Goal: Information Seeking & Learning: Learn about a topic

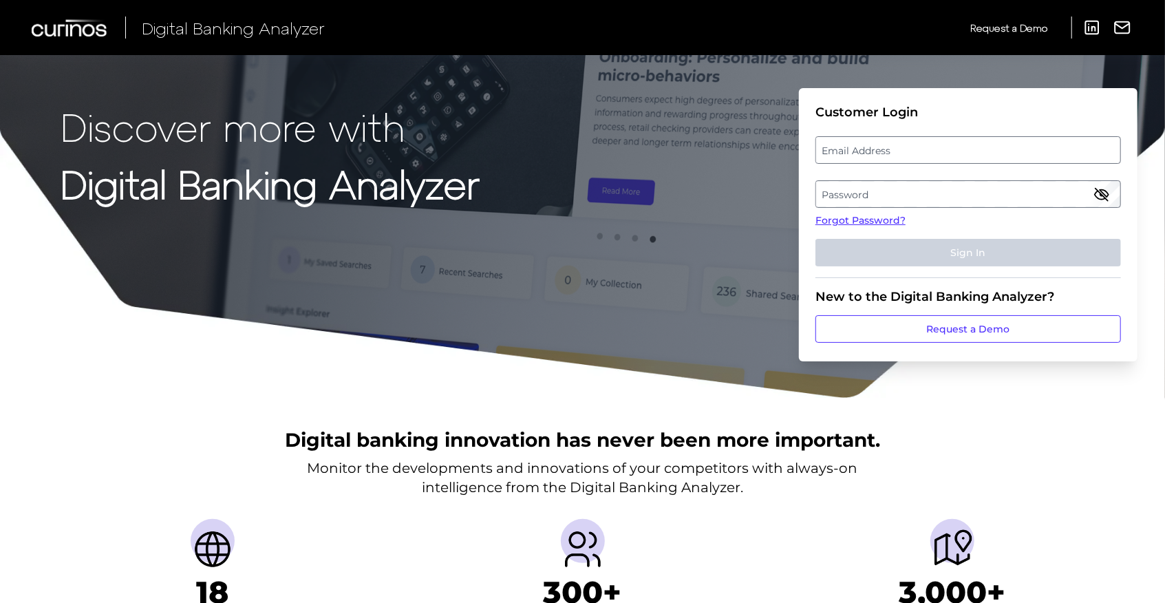
click at [887, 153] on label "Email Address" at bounding box center [967, 150] width 303 height 25
click at [887, 153] on input "email" at bounding box center [967, 150] width 305 height 28
type input "[EMAIL_ADDRESS][DOMAIN_NAME]"
click at [877, 200] on label "Password" at bounding box center [967, 194] width 303 height 25
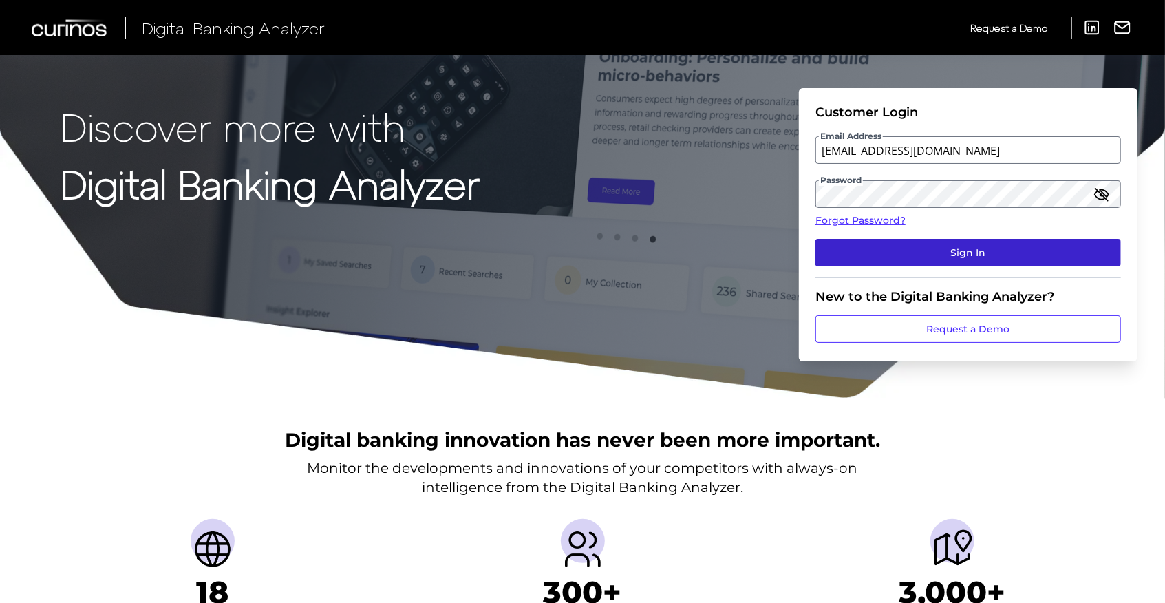
click at [959, 246] on button "Sign In" at bounding box center [967, 253] width 305 height 28
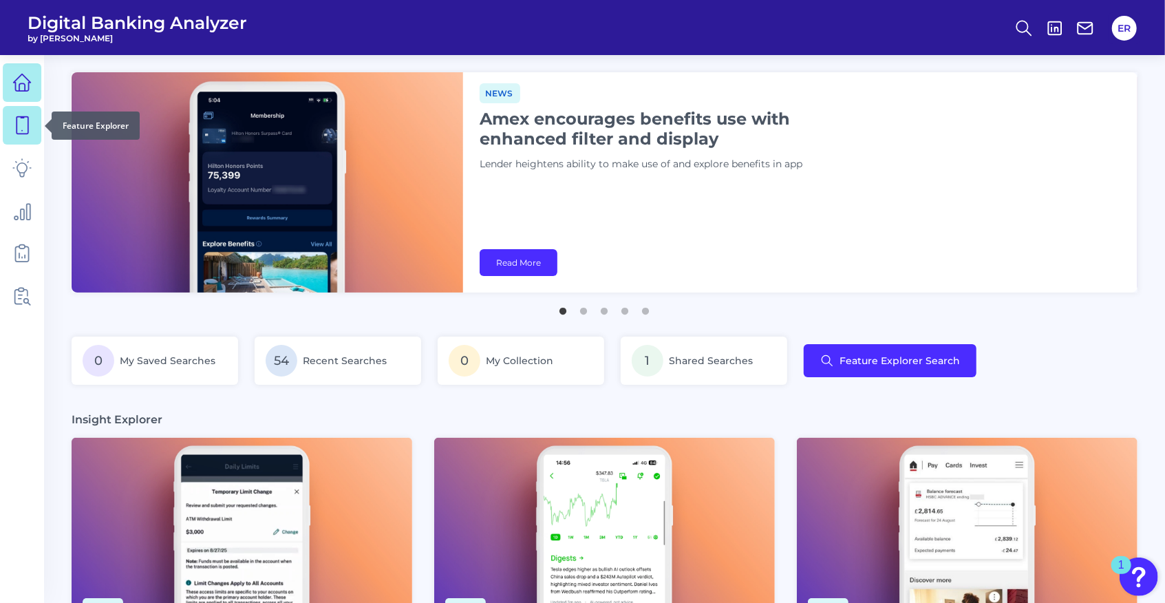
click at [27, 133] on icon at bounding box center [23, 125] width 12 height 17
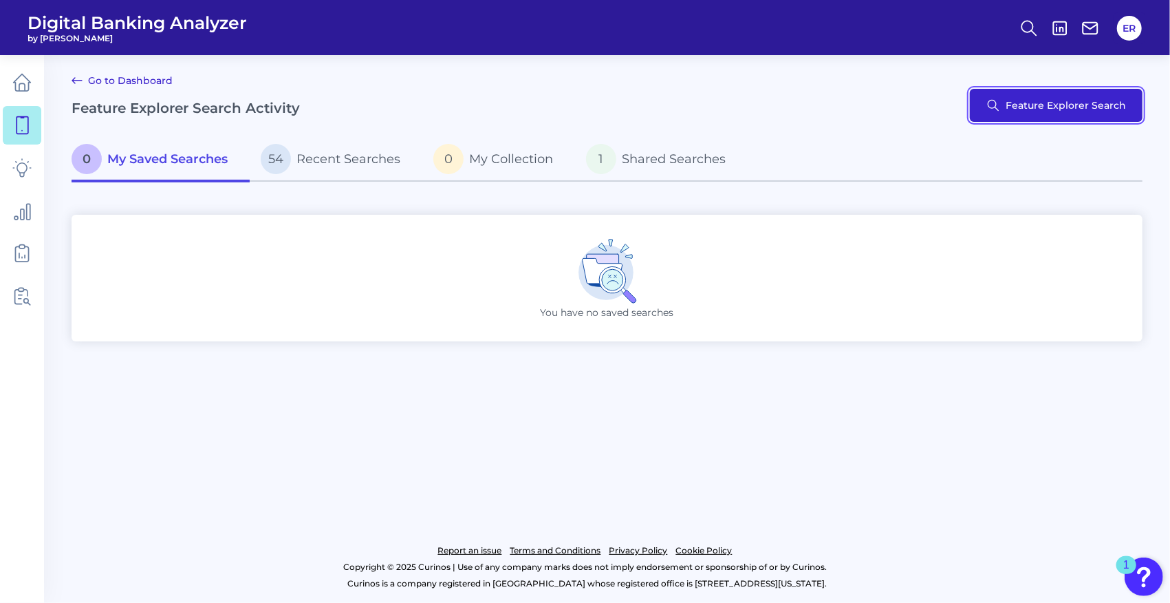
click at [1025, 100] on button "Feature Explorer Search" at bounding box center [1056, 105] width 173 height 33
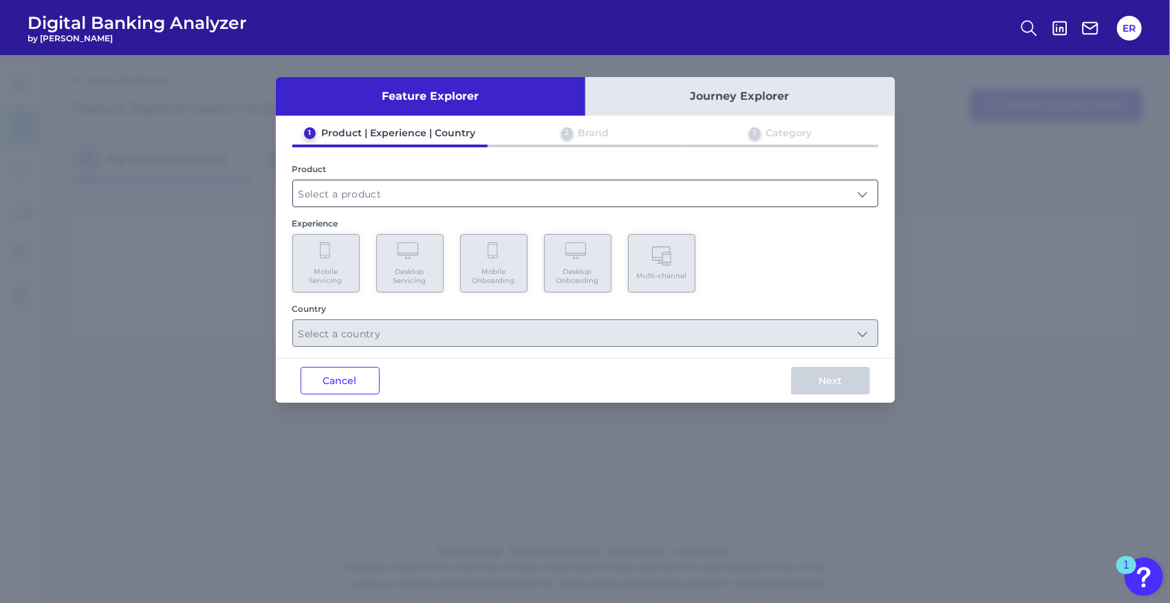
click at [352, 206] on div at bounding box center [585, 194] width 586 height 28
click at [366, 195] on input "text" at bounding box center [585, 193] width 585 height 26
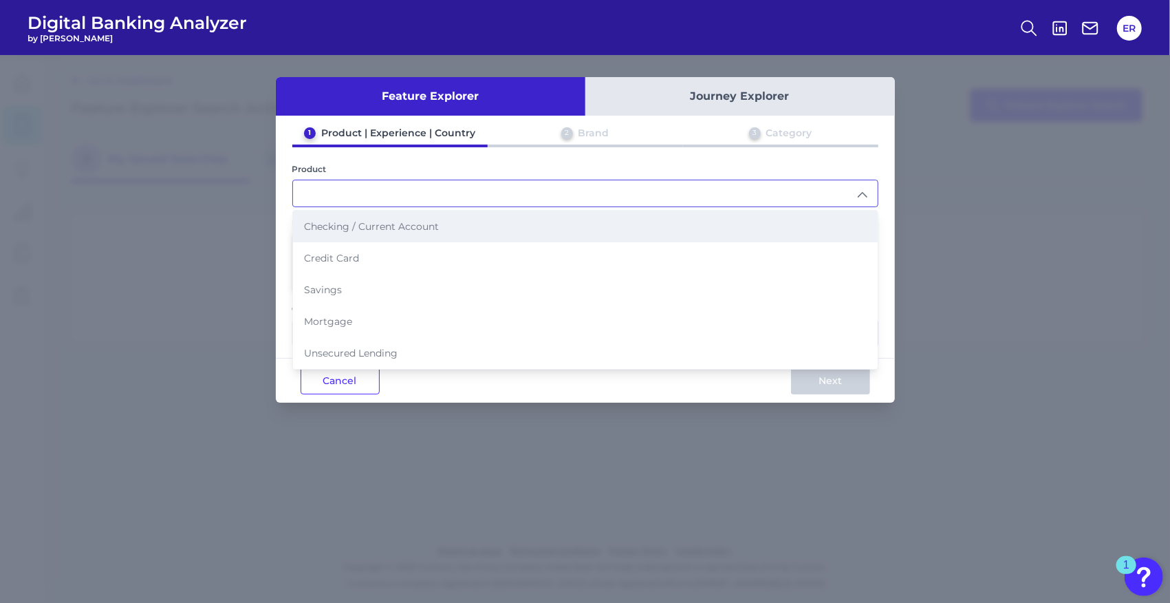
click at [347, 231] on li "Checking / Current Account" at bounding box center [585, 227] width 585 height 32
type input "Checking / Current Account"
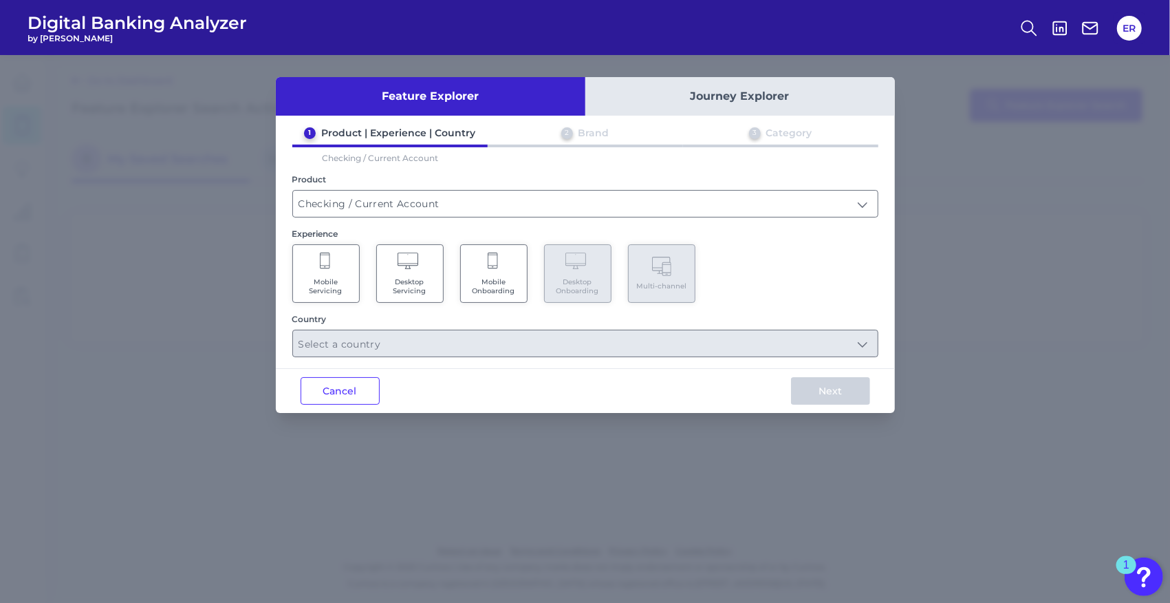
click at [332, 257] on icon at bounding box center [326, 261] width 12 height 19
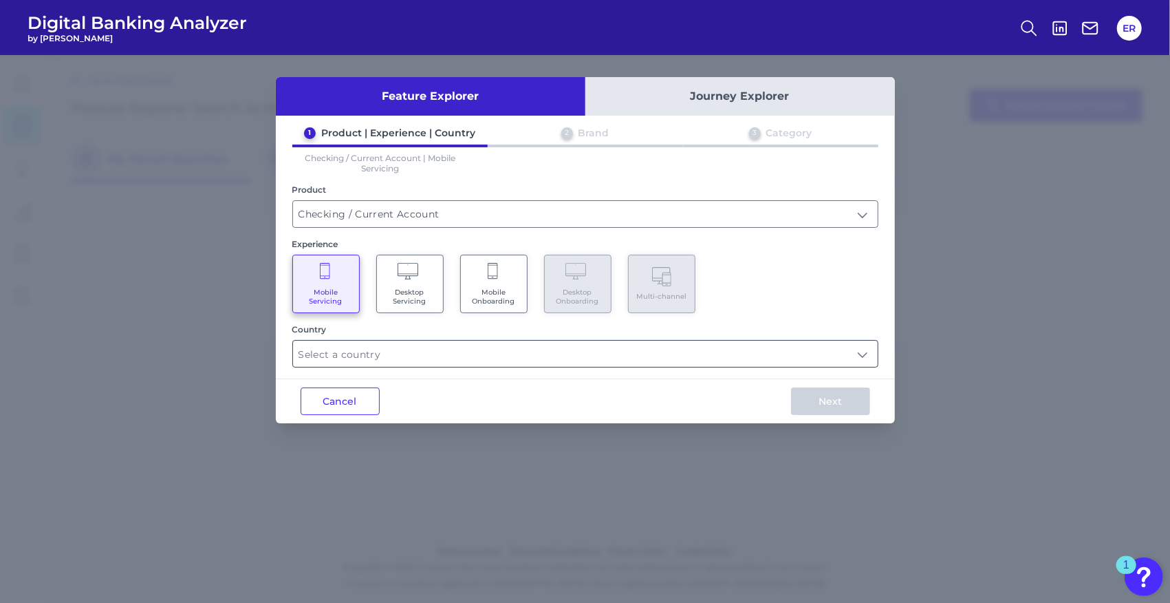
click at [378, 354] on input "text" at bounding box center [585, 354] width 585 height 26
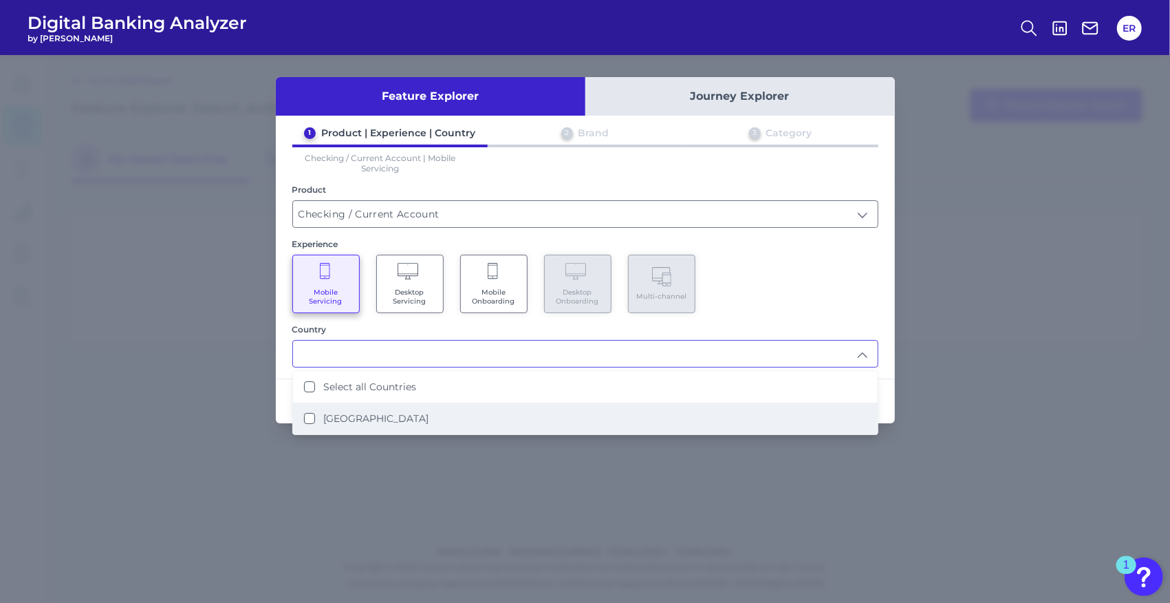
click at [366, 413] on label "[GEOGRAPHIC_DATA]" at bounding box center [375, 418] width 105 height 12
type input "Select all Countries"
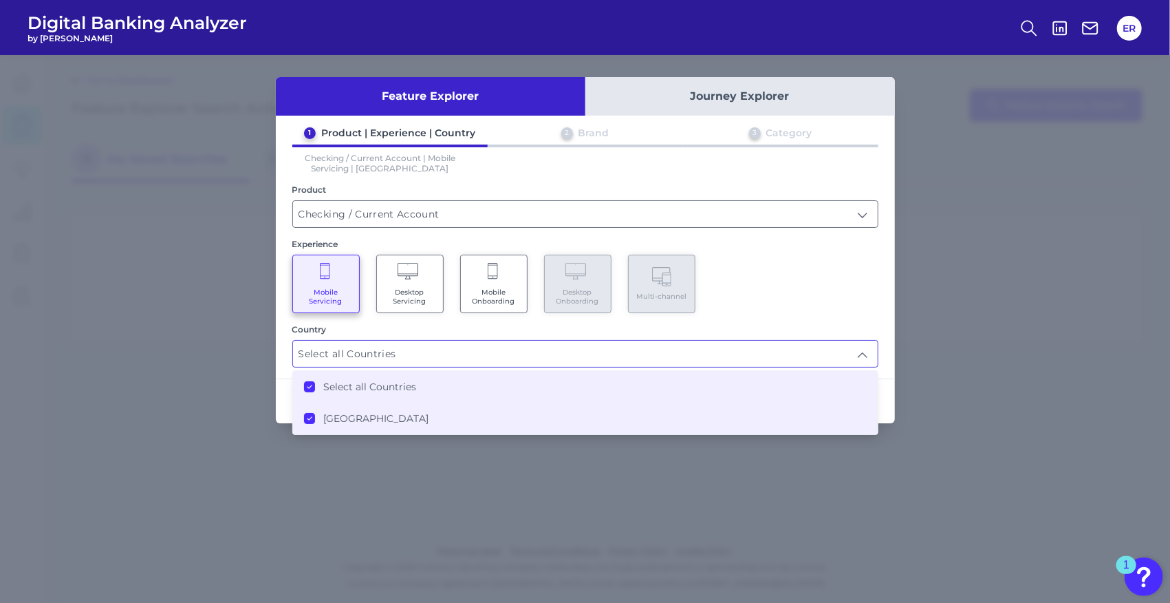
click at [775, 299] on div "Mobile Servicing Desktop Servicing Mobile Onboarding Desktop Onboarding Multi-c…" at bounding box center [585, 284] width 586 height 58
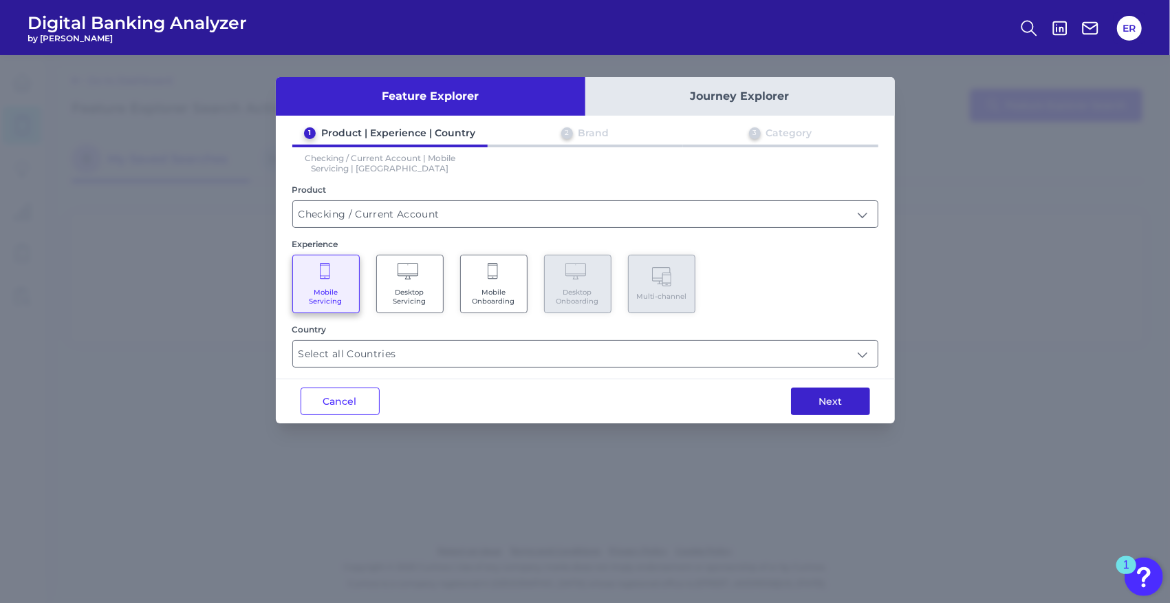
click at [830, 400] on button "Next" at bounding box center [830, 401] width 79 height 28
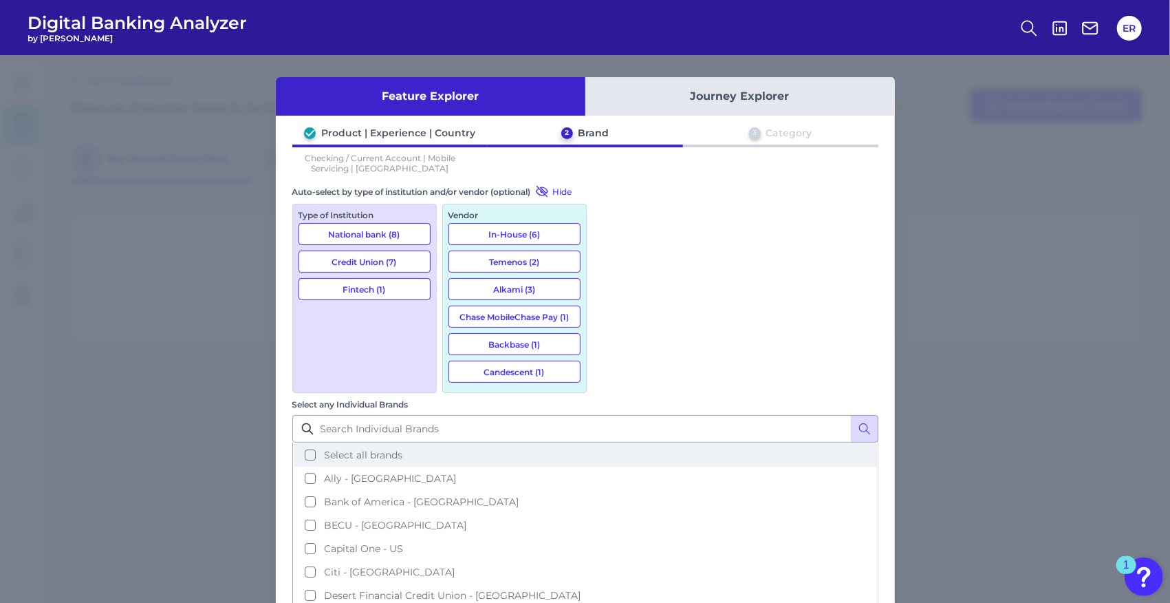
click at [402, 449] on span "Select all brands" at bounding box center [363, 455] width 78 height 12
